Goal: Information Seeking & Learning: Learn about a topic

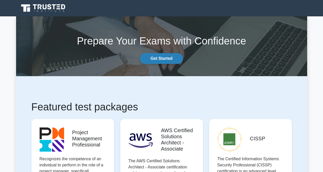
click at [162, 58] on link "Get Started" at bounding box center [161, 58] width 43 height 11
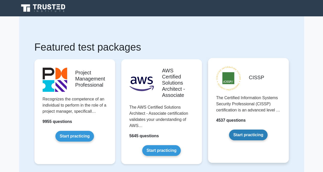
click at [229, 130] on link "Start practicing" at bounding box center [248, 135] width 39 height 11
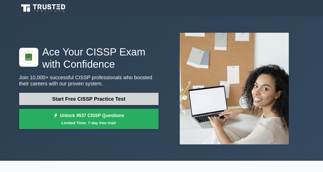
click at [93, 93] on link "Start Free CISSP Practice Test" at bounding box center [89, 99] width 140 height 12
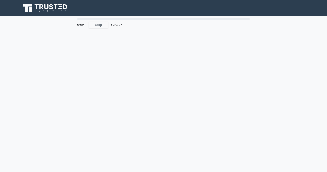
click at [118, 23] on div "CISSP" at bounding box center [143, 25] width 70 height 10
click at [117, 18] on div at bounding box center [163, 18] width 173 height 1
click at [105, 24] on link "Stop" at bounding box center [98, 25] width 19 height 6
